Goal: Information Seeking & Learning: Compare options

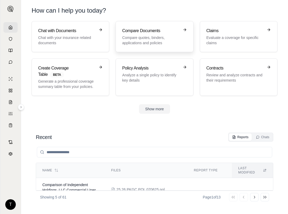
click at [150, 40] on p "Compare quotes, binders, applications and policies" at bounding box center [150, 40] width 57 height 11
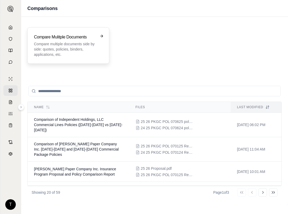
click at [65, 44] on p "Compare multiple documents side by side: quotes, policies, binders, application…" at bounding box center [64, 49] width 61 height 16
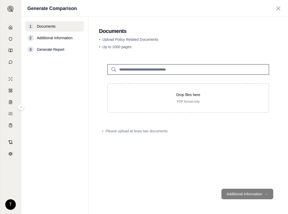
drag, startPoint x: 83, startPoint y: 142, endPoint x: 84, endPoint y: 138, distance: 3.4
click at [83, 142] on nav "1 Documents 2 Additional Information 3 Generate Report" at bounding box center [54, 115] width 67 height 197
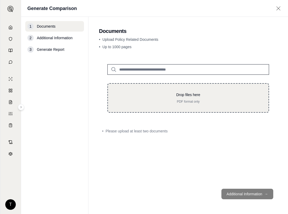
click at [191, 92] on div "Drop files here PDF format only" at bounding box center [189, 98] width 162 height 30
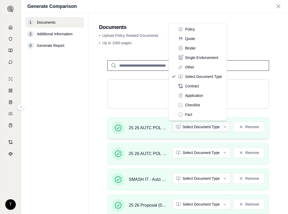
click at [222, 127] on html "T Generate Comparison 1 Documents 2 Additional Information 3 Generate Report Do…" at bounding box center [144, 107] width 288 height 214
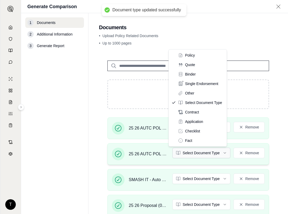
click at [221, 155] on html "Document type updated successfully T Generate Comparison 1 Documents 2 Addition…" at bounding box center [144, 107] width 288 height 214
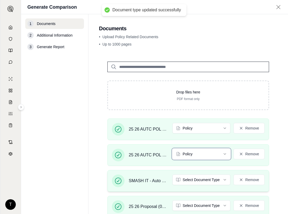
scroll to position [52, 0]
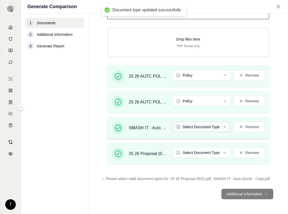
click at [221, 127] on html "Document type updated successfully Document type updated successfully T Generat…" at bounding box center [144, 107] width 288 height 214
click at [219, 153] on html "T Generate Comparison 1 Documents 2 Additional Information 3 Generate Report Do…" at bounding box center [144, 107] width 288 height 214
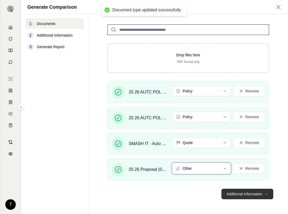
scroll to position [37, 0]
click at [247, 194] on button "Additional Information →" at bounding box center [248, 194] width 52 height 11
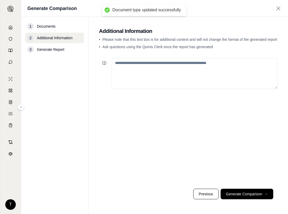
scroll to position [0, 0]
paste textarea "**********"
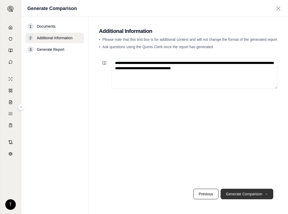
type textarea "**********"
click at [248, 193] on button "Generate Comparison →" at bounding box center [247, 194] width 53 height 11
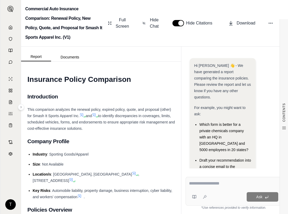
scroll to position [115, 0]
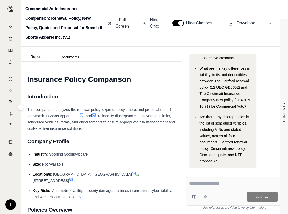
drag, startPoint x: 76, startPoint y: 138, endPoint x: 81, endPoint y: 138, distance: 4.2
click at [77, 138] on h2 "Company Profile" at bounding box center [101, 141] width 148 height 11
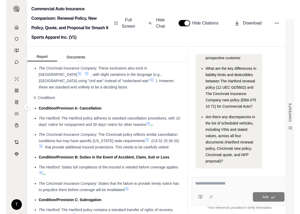
scroll to position [1357, 0]
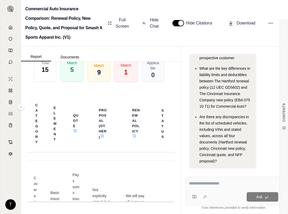
click at [115, 82] on div "No Match 1" at bounding box center [126, 67] width 24 height 31
click at [0, 116] on html "T Commercial Auto Insurance Comparison: Renewal Policy, New Policy, Quote, and …" at bounding box center [144, 107] width 288 height 214
click at [1, 116] on div "T" at bounding box center [10, 116] width 21 height 196
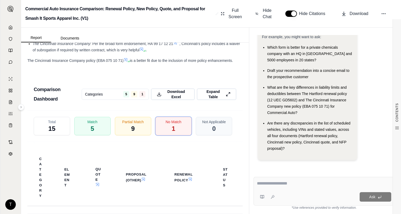
scroll to position [1004, 0]
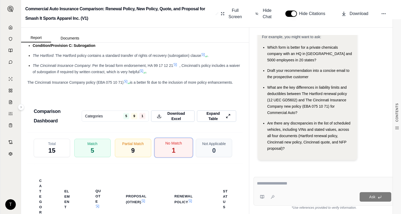
click at [170, 146] on span "No Match" at bounding box center [173, 144] width 17 height 6
click at [132, 148] on span "9" at bounding box center [133, 150] width 4 height 9
click at [226, 118] on icon at bounding box center [228, 117] width 5 height 6
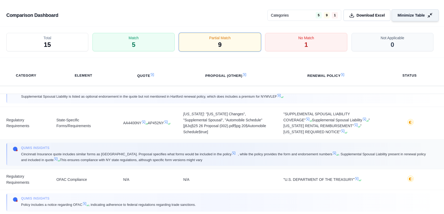
scroll to position [347, 0]
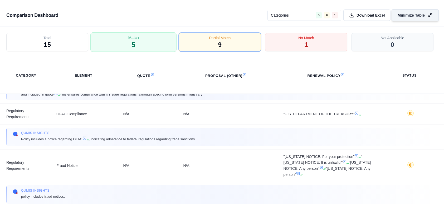
click at [127, 47] on div "Match 5" at bounding box center [134, 43] width 86 height 20
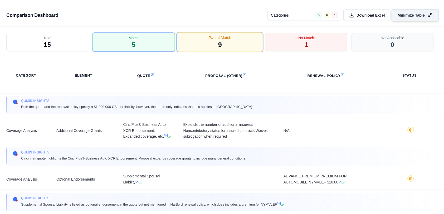
click at [212, 40] on span "Partial Match" at bounding box center [220, 38] width 23 height 6
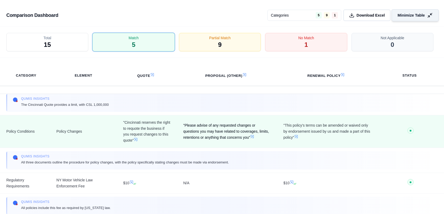
scroll to position [143, 0]
